Goal: Information Seeking & Learning: Learn about a topic

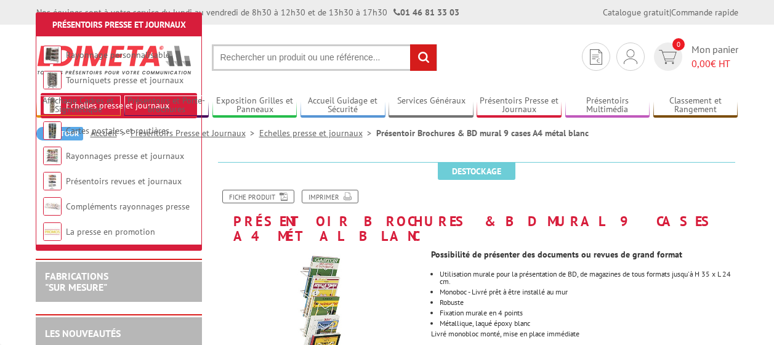
scroll to position [185, 0]
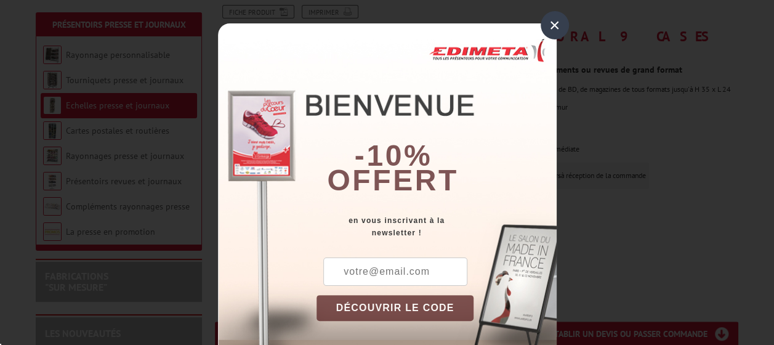
click at [560, 25] on div "×" at bounding box center [554, 25] width 28 height 28
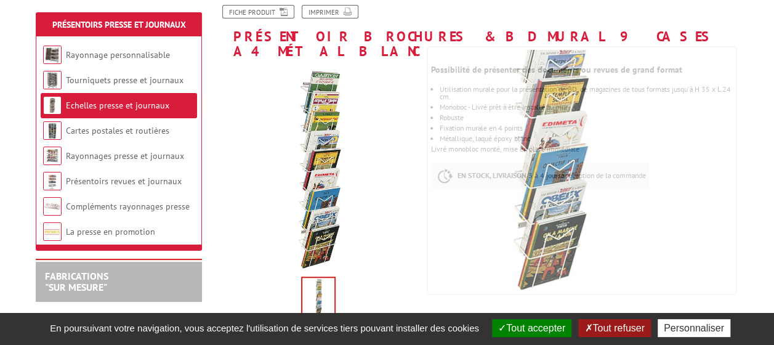
click at [321, 281] on img at bounding box center [318, 297] width 32 height 38
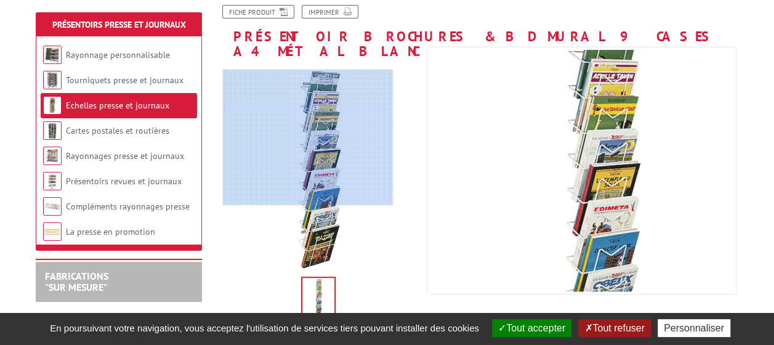
click at [308, 137] on div at bounding box center [308, 137] width 170 height 135
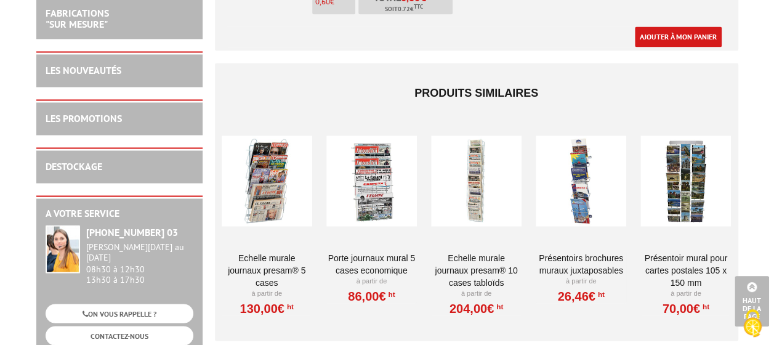
scroll to position [0, 0]
click at [589, 187] on div at bounding box center [581, 180] width 90 height 123
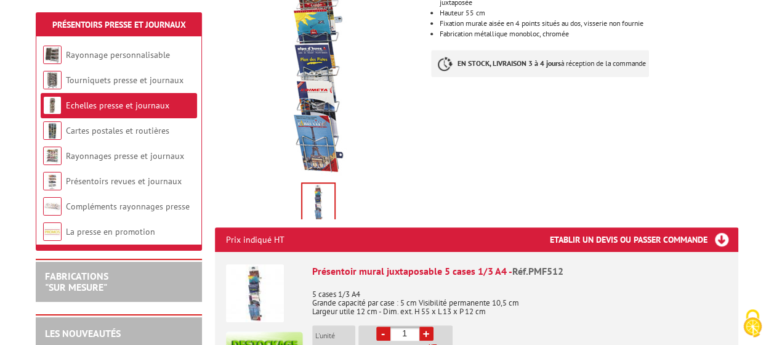
scroll to position [308, 0]
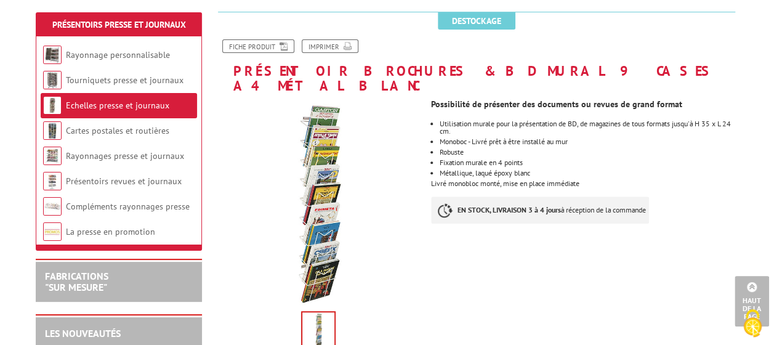
scroll to position [123, 0]
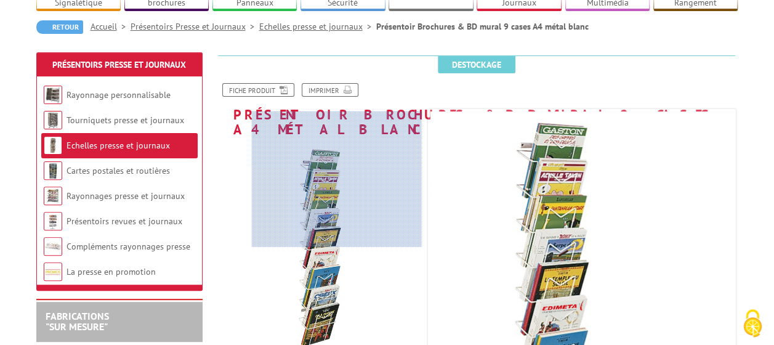
click at [348, 175] on div at bounding box center [337, 178] width 170 height 135
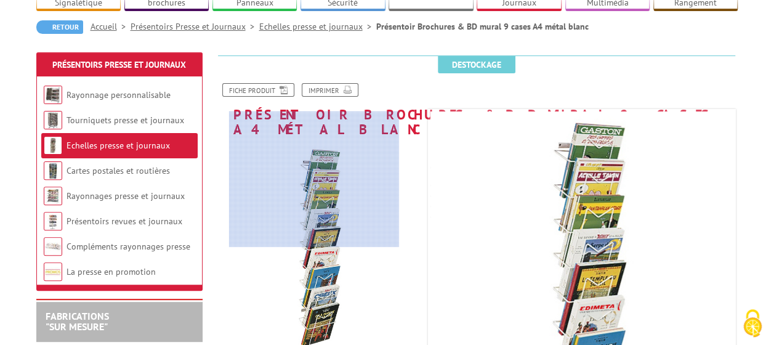
click at [312, 167] on div at bounding box center [314, 178] width 170 height 135
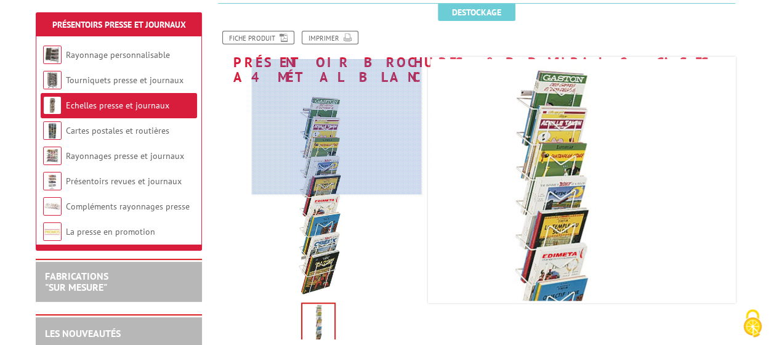
scroll to position [62, 0]
